Goal: Information Seeking & Learning: Learn about a topic

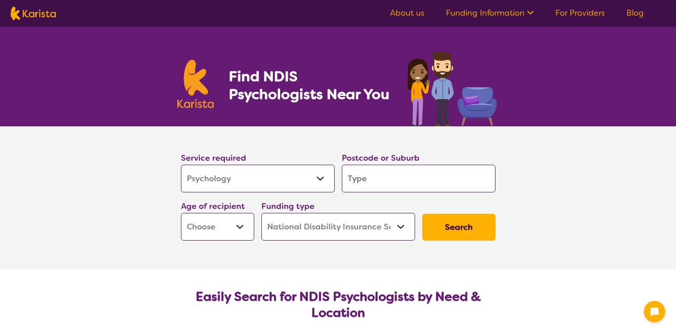
select select "Psychology"
select select "NDIS"
select select "Psychology"
select select "NDIS"
type input "g"
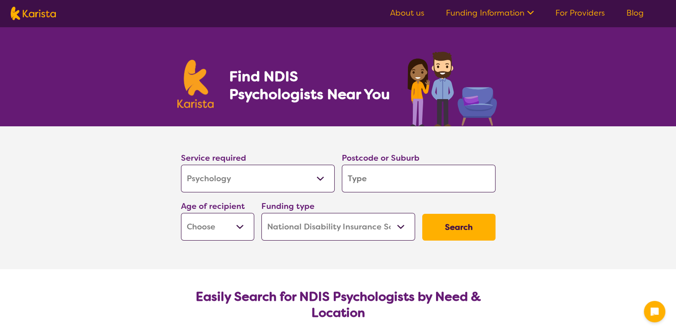
type input "g"
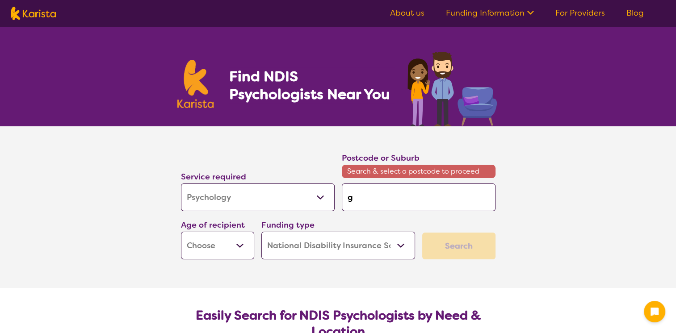
type input "gi"
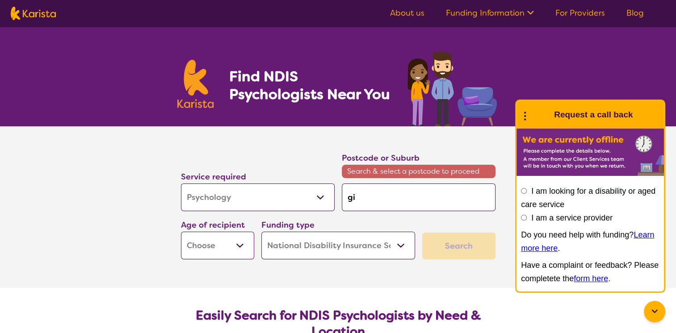
type input "gis"
type input "gisb"
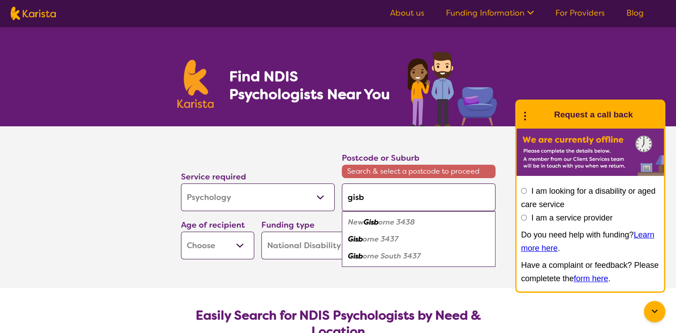
type input "gisbo"
type input "gisbor"
type input "gisbore"
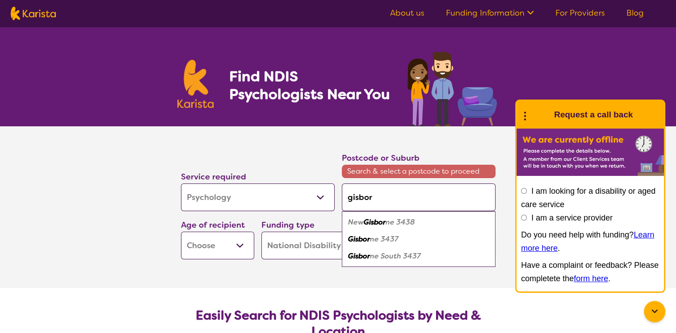
type input "gisbore"
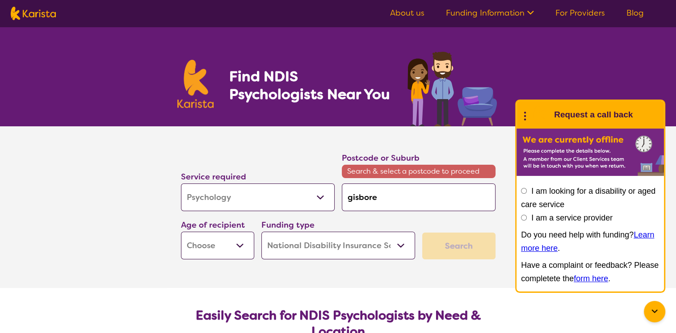
type input "gisbor"
type input "gisborn"
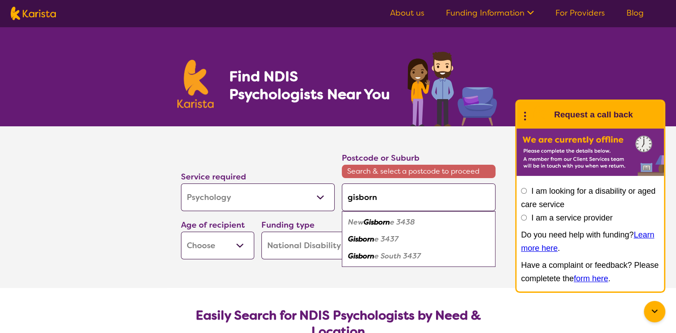
type input "gisborne"
click at [379, 240] on em "3437" at bounding box center [388, 239] width 18 height 9
type input "3437"
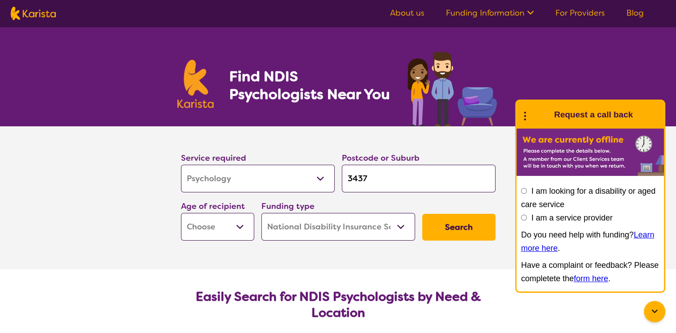
click at [245, 229] on select "Early Childhood - 0 to 9 Child - 10 to 11 Adolescent - 12 to 17 Adult - 18 to 6…" at bounding box center [217, 227] width 73 height 28
select select "AS"
click at [181, 213] on select "Early Childhood - 0 to 9 Child - 10 to 11 Adolescent - 12 to 17 Adult - 18 to 6…" at bounding box center [217, 227] width 73 height 28
select select "AS"
click at [403, 226] on select "Home Care Package (HCP) National Disability Insurance Scheme (NDIS) I don't know" at bounding box center [338, 227] width 154 height 28
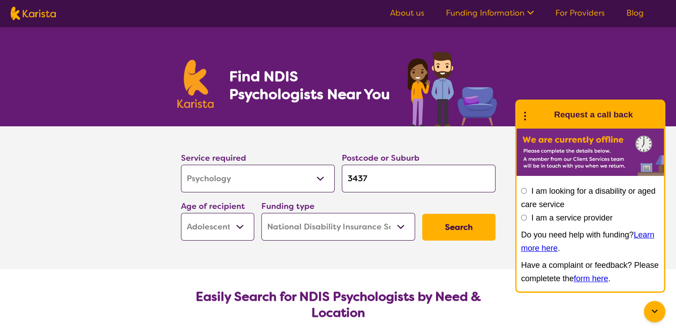
select select "i-don-t-know"
click at [261, 213] on select "Home Care Package (HCP) National Disability Insurance Scheme (NDIS) I don't know" at bounding box center [338, 227] width 154 height 28
select select "i-don-t-know"
click at [454, 231] on button "Search" at bounding box center [458, 227] width 73 height 27
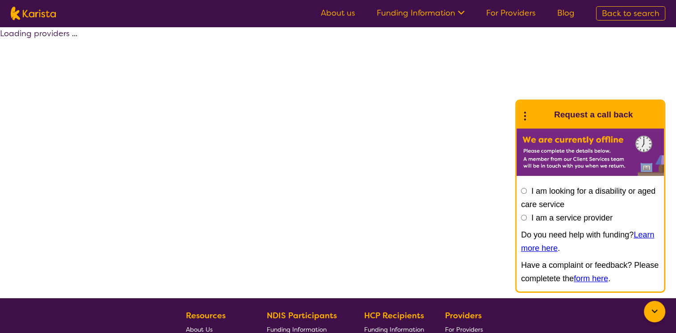
select select "Psychology"
select select "AS"
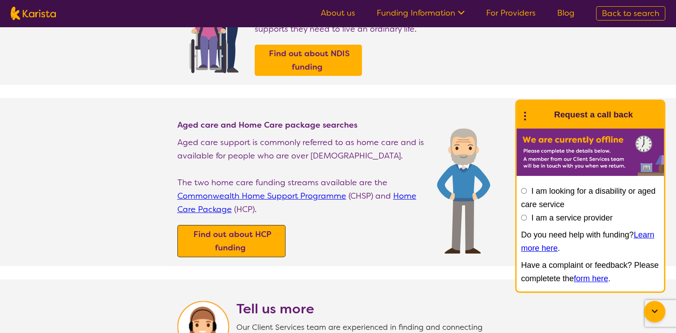
scroll to position [184, 0]
select select "Psychology"
select select "AS"
select select "NDIS"
select select "Psychology"
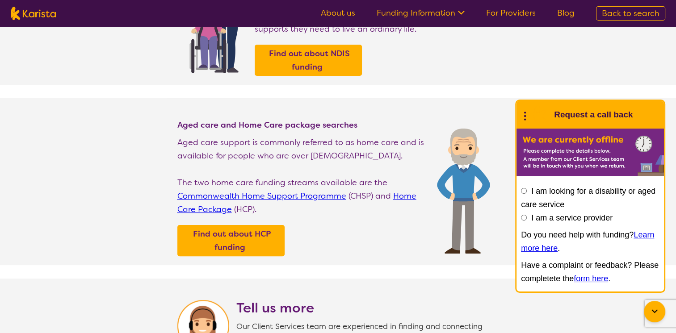
select select "AS"
select select "NDIS"
